Goal: Find specific page/section: Find specific page/section

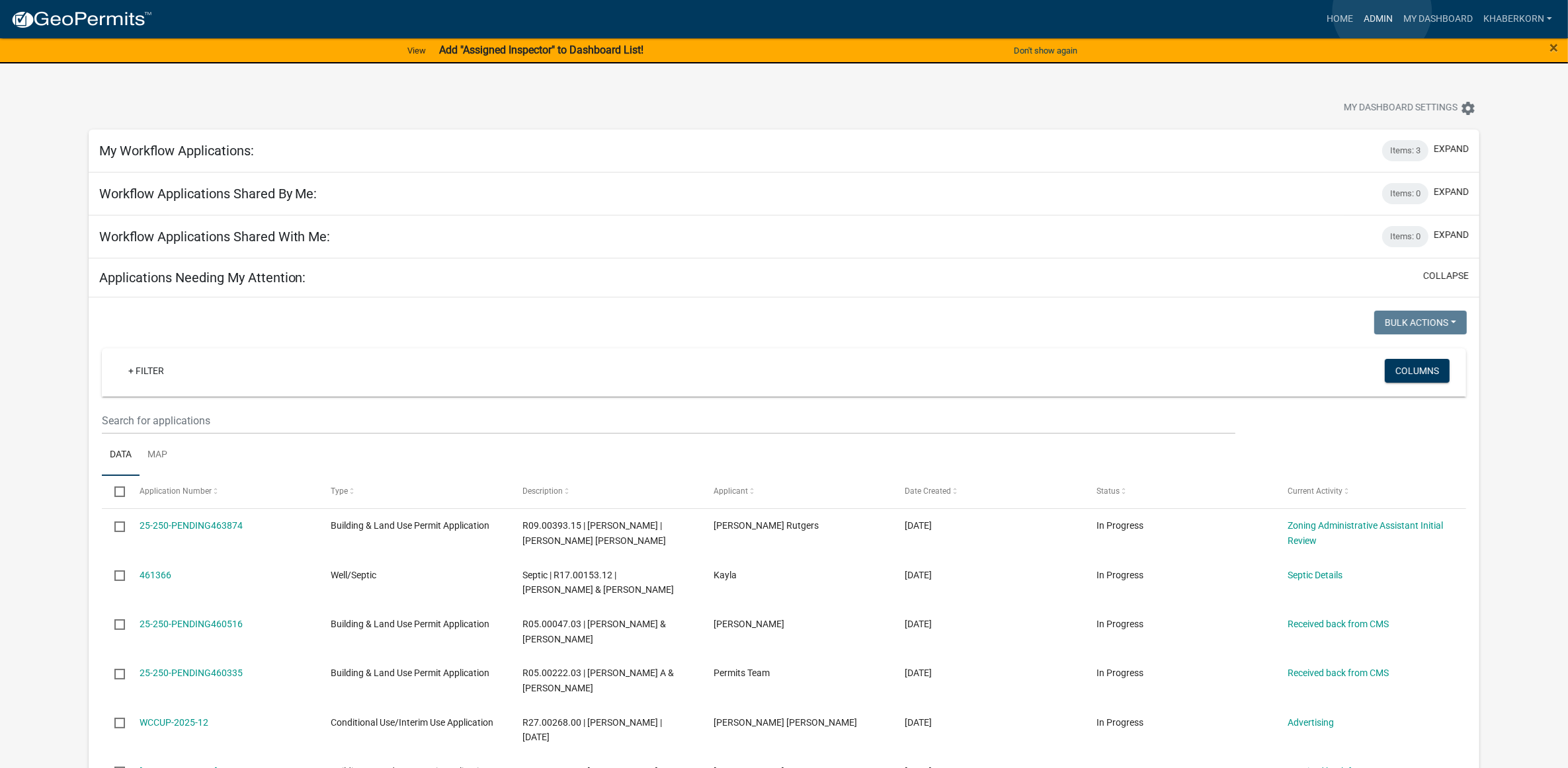
click at [1382, 11] on link "Admin" at bounding box center [1377, 20] width 40 height 25
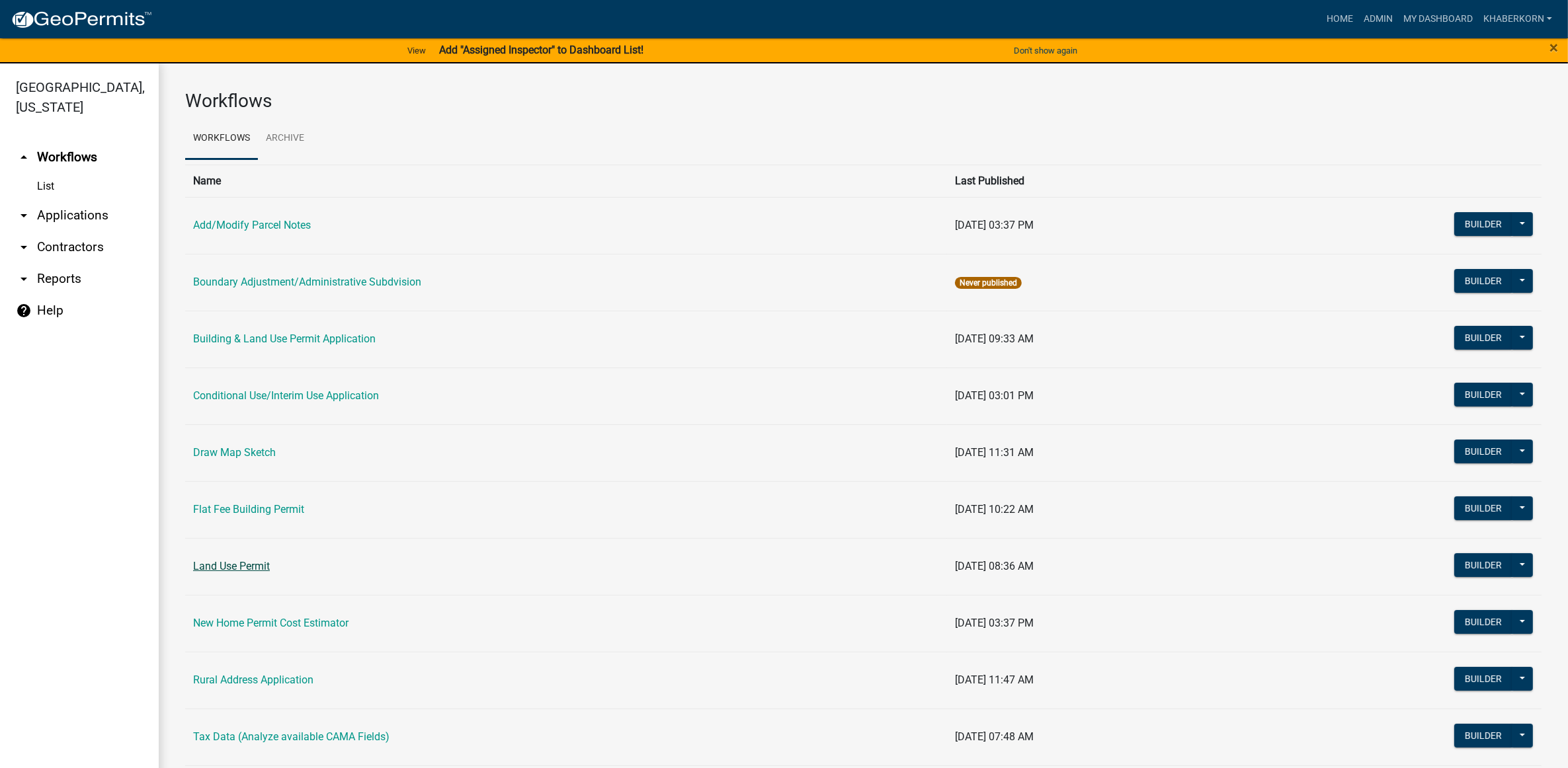
click at [245, 570] on link "Land Use Permit" at bounding box center [232, 566] width 76 height 13
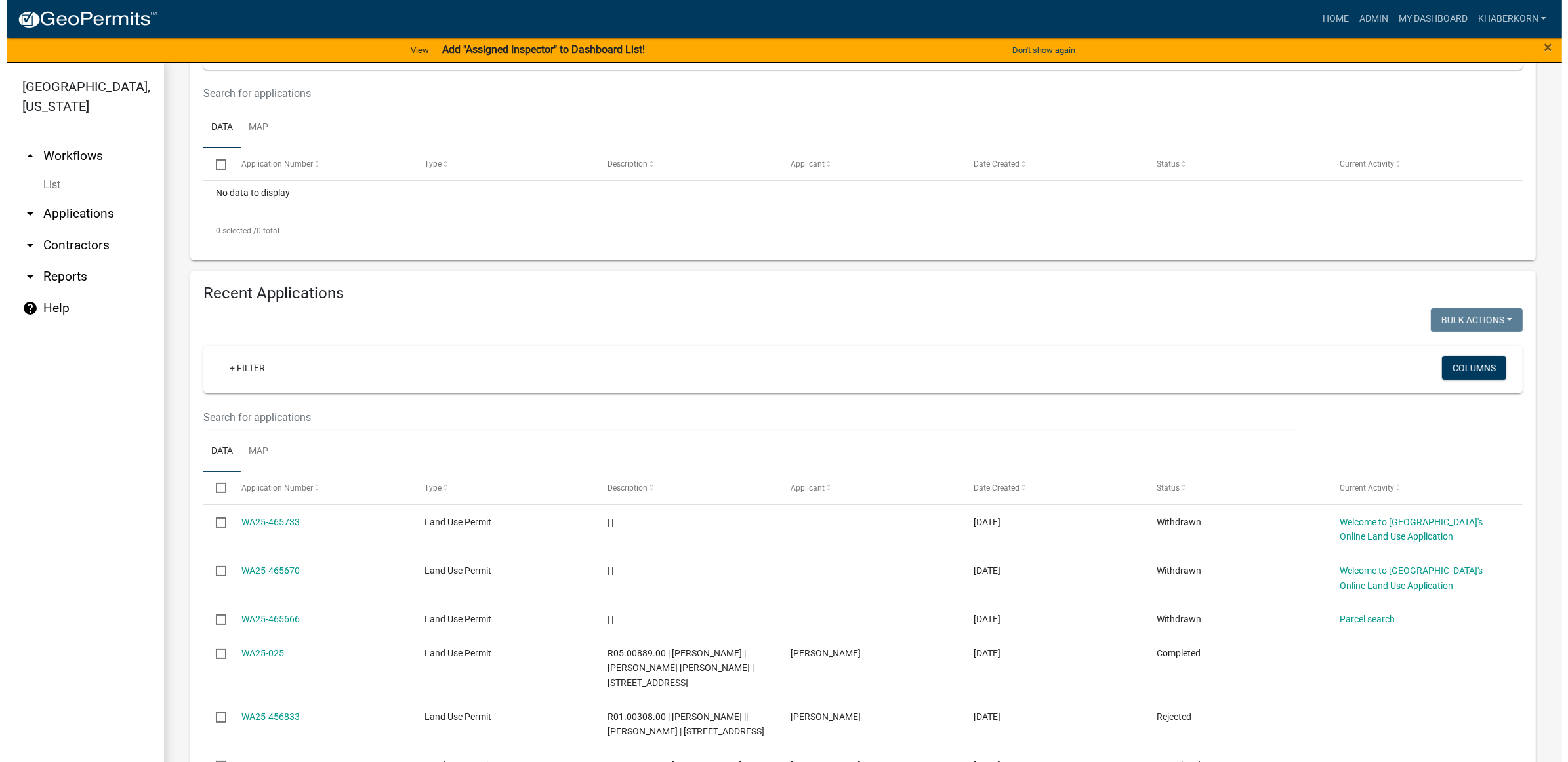
scroll to position [328, 0]
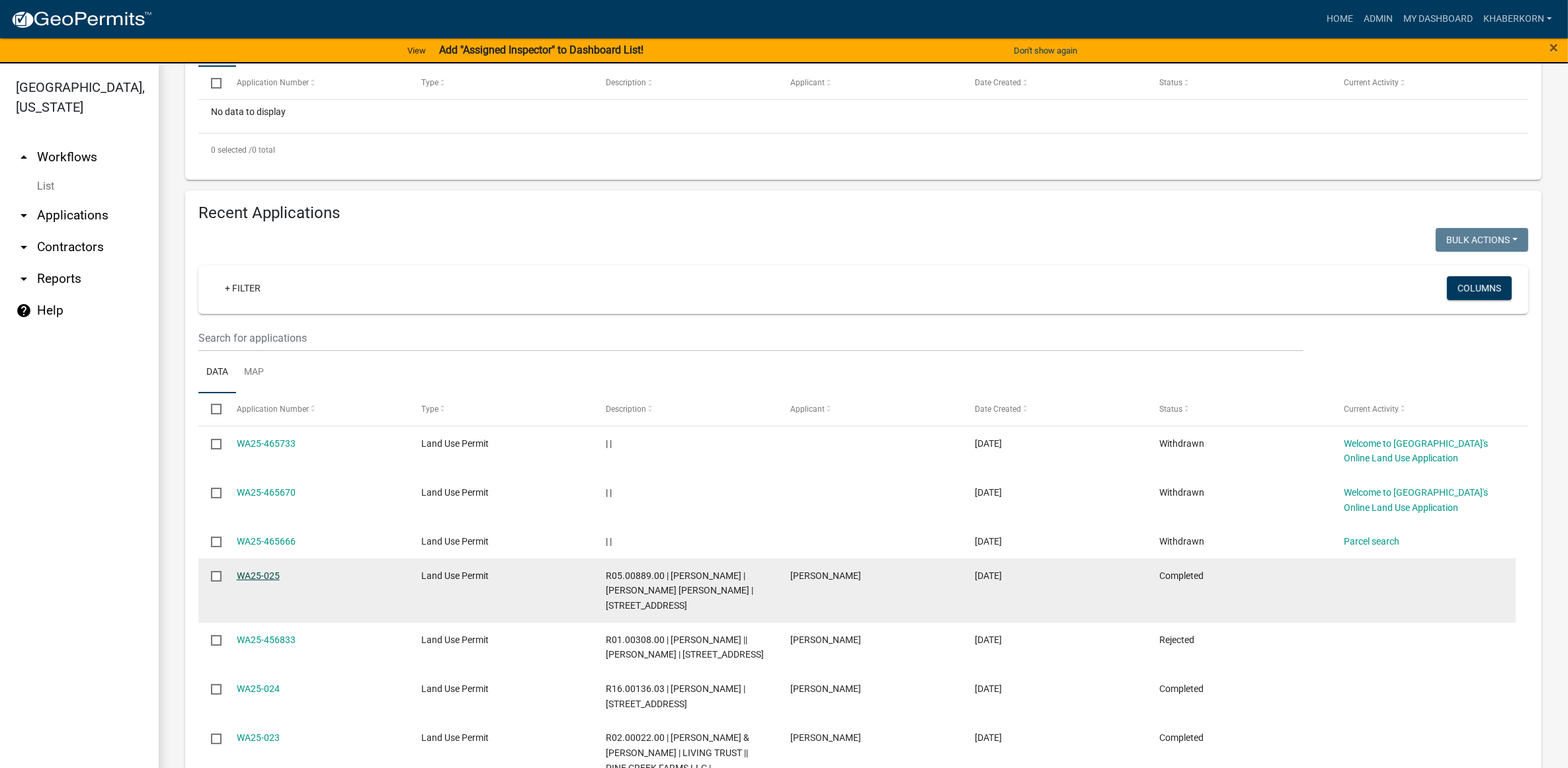
click at [249, 581] on link "WA25-025" at bounding box center [258, 576] width 43 height 11
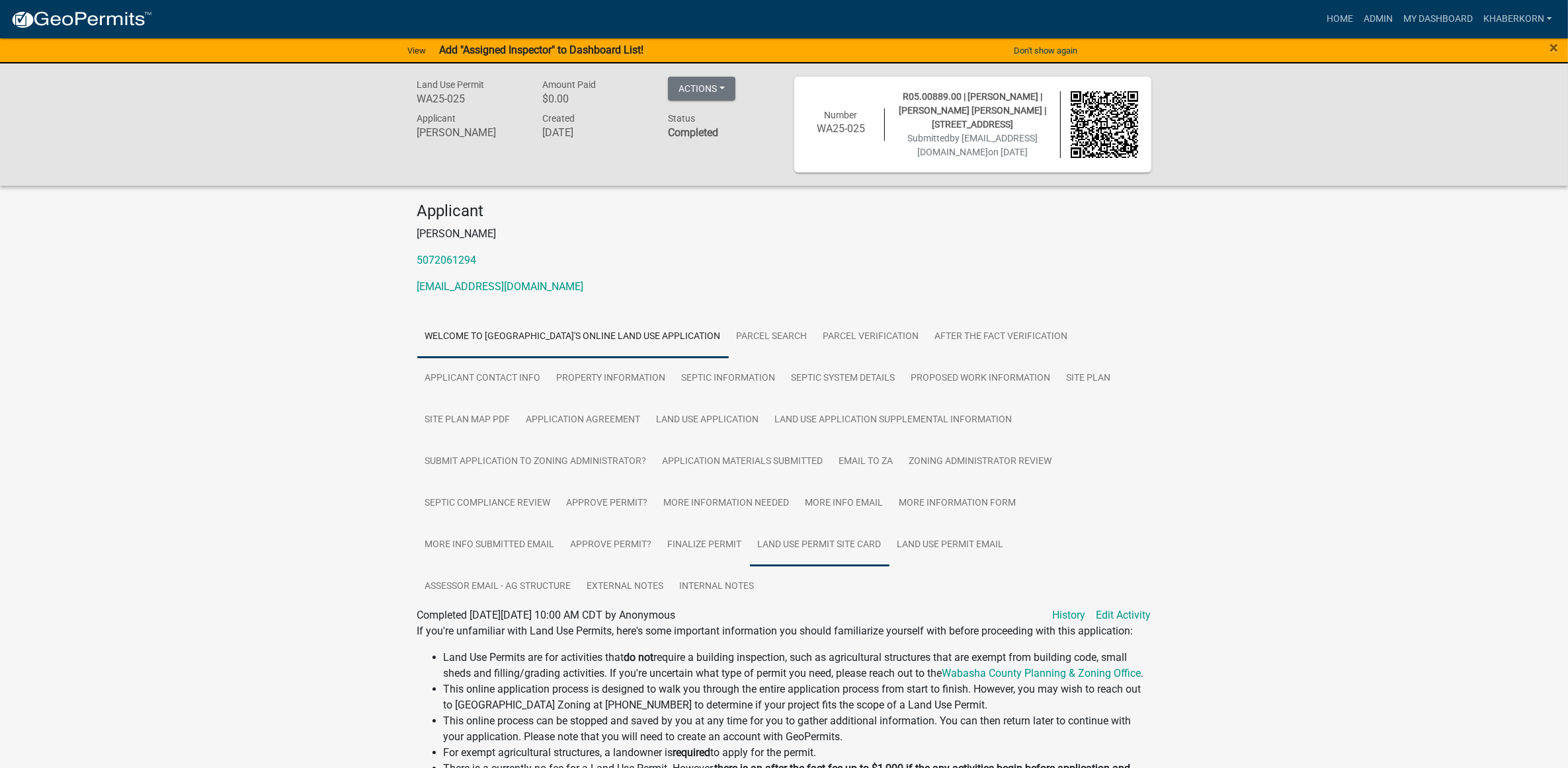
click at [827, 535] on link "Land Use Permit Site Card" at bounding box center [819, 544] width 140 height 42
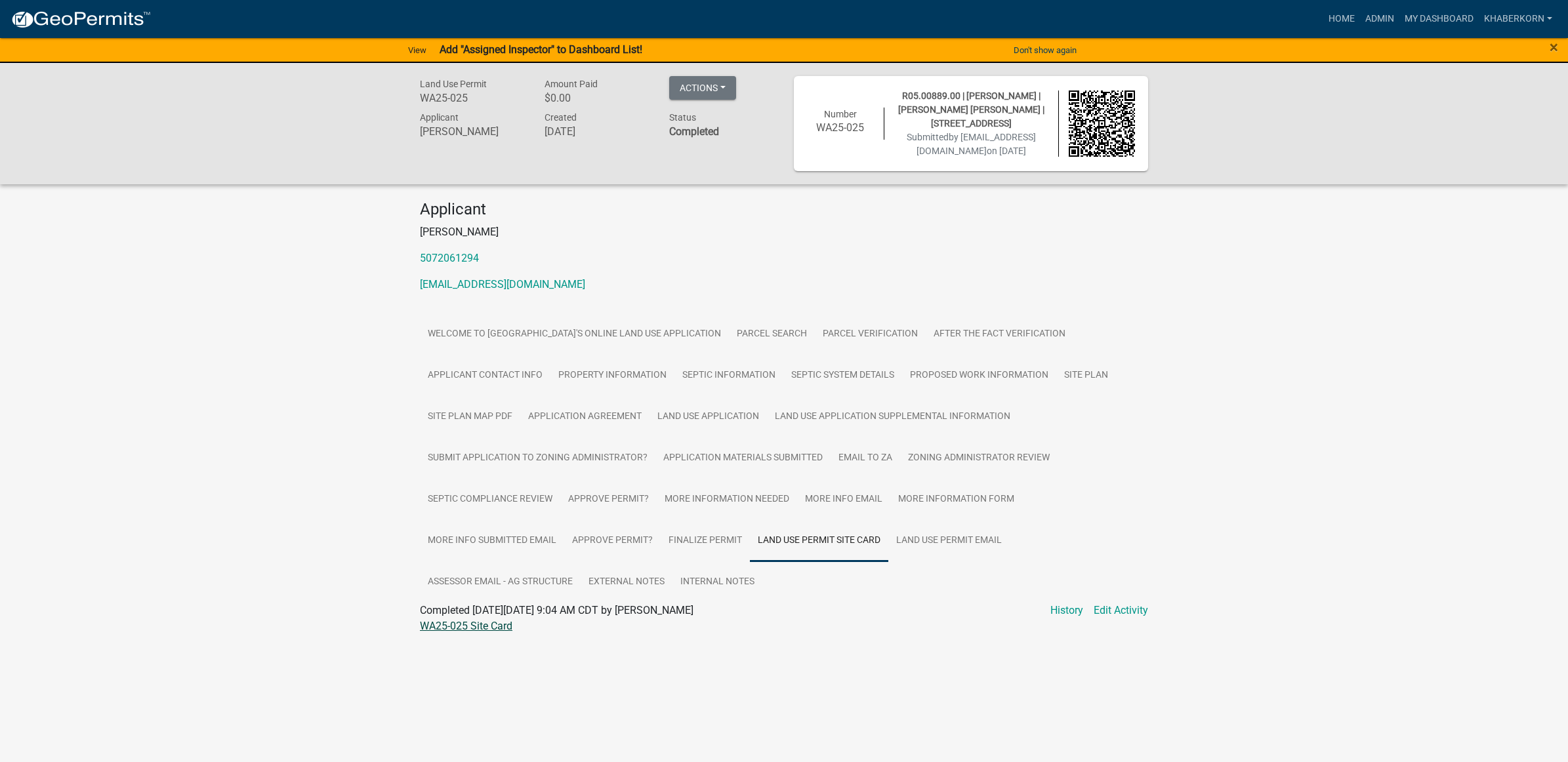
click at [512, 623] on link "WA25-025 Site Card" at bounding box center [465, 625] width 92 height 13
